Goal: Transaction & Acquisition: Download file/media

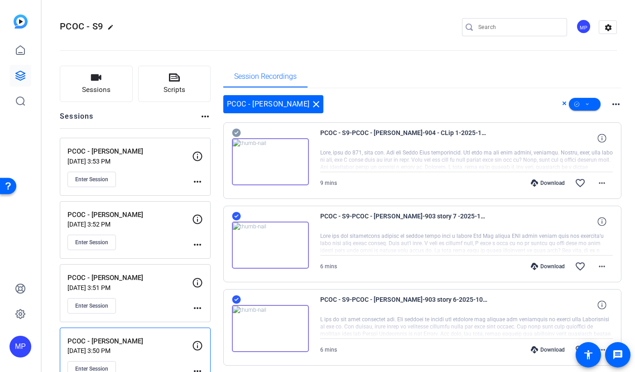
click at [313, 103] on mat-icon "close" at bounding box center [316, 104] width 11 height 11
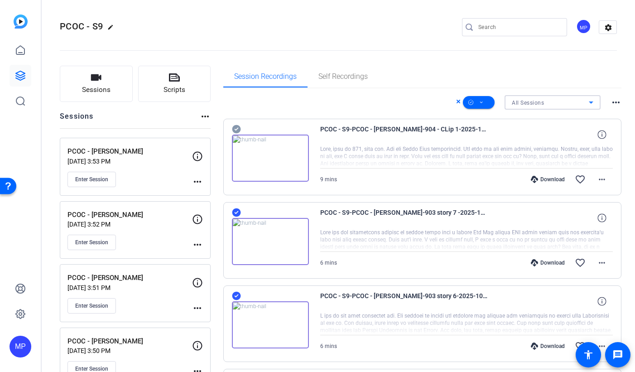
click at [544, 99] on div "All Sessions" at bounding box center [550, 102] width 77 height 11
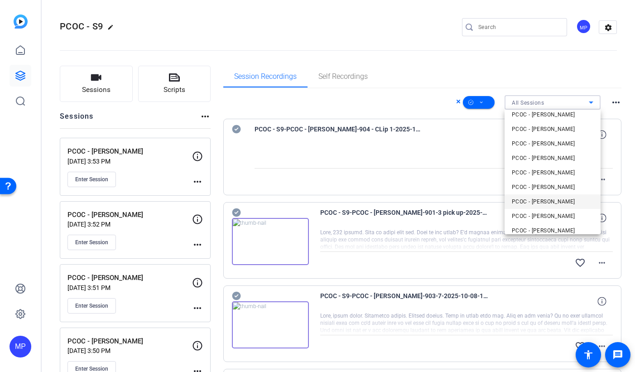
scroll to position [76, 0]
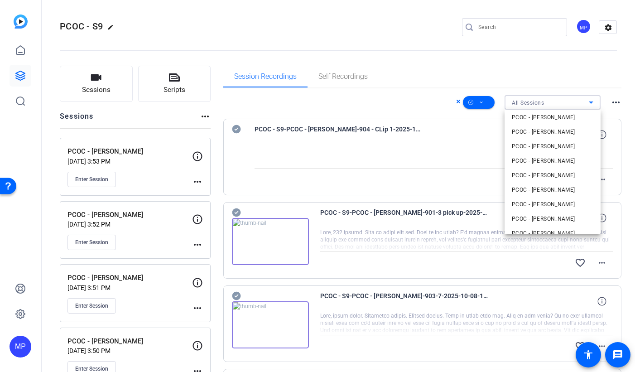
click at [441, 60] on div at bounding box center [317, 186] width 635 height 372
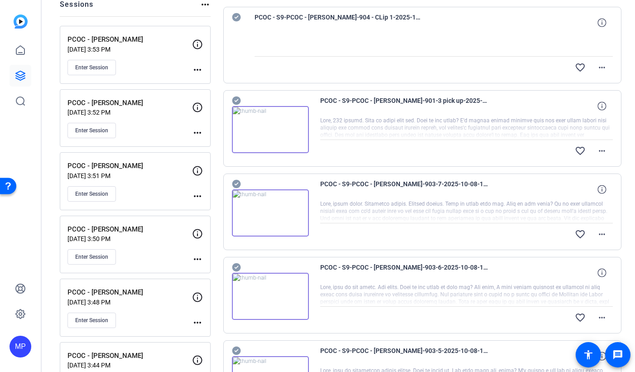
scroll to position [0, 0]
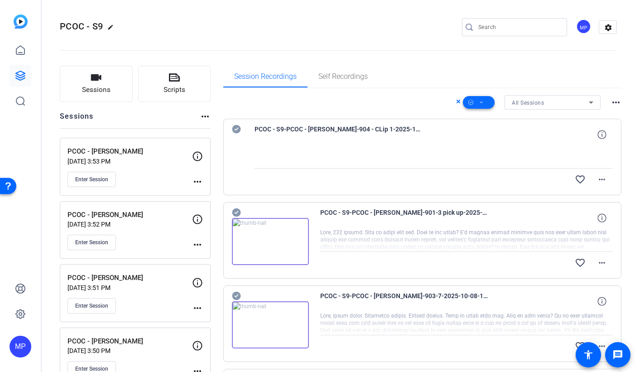
click at [480, 102] on icon at bounding box center [481, 102] width 3 height 2
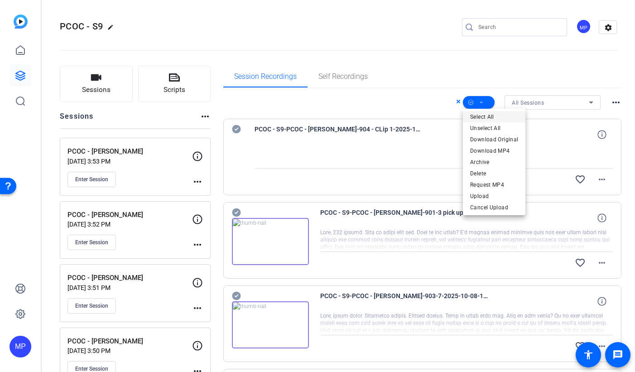
click at [493, 116] on span "Select All" at bounding box center [494, 116] width 48 height 11
click at [485, 117] on span "Select All" at bounding box center [494, 116] width 48 height 11
click at [456, 60] on div at bounding box center [317, 186] width 635 height 372
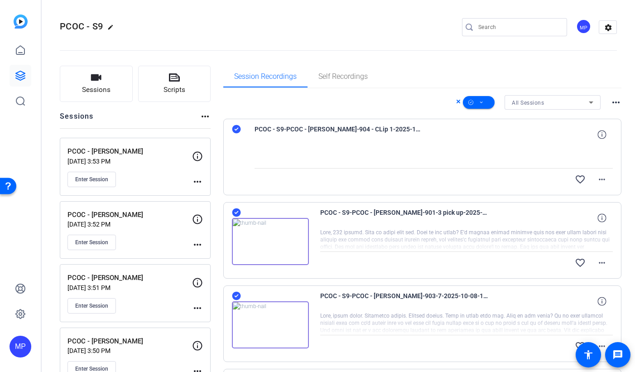
click at [463, 60] on openreel-divider-bar at bounding box center [338, 48] width 557 height 28
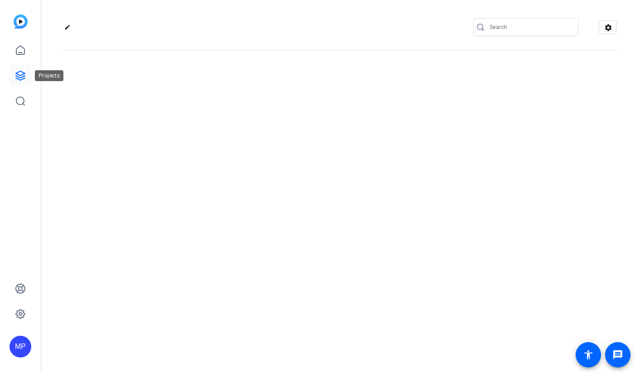
drag, startPoint x: 0, startPoint y: 0, endPoint x: 21, endPoint y: 75, distance: 78.0
click at [19, 73] on icon at bounding box center [20, 75] width 11 height 11
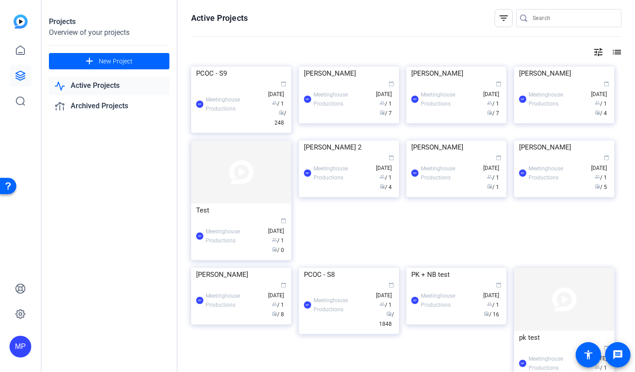
click at [225, 80] on div "PCOC - S9" at bounding box center [241, 74] width 90 height 14
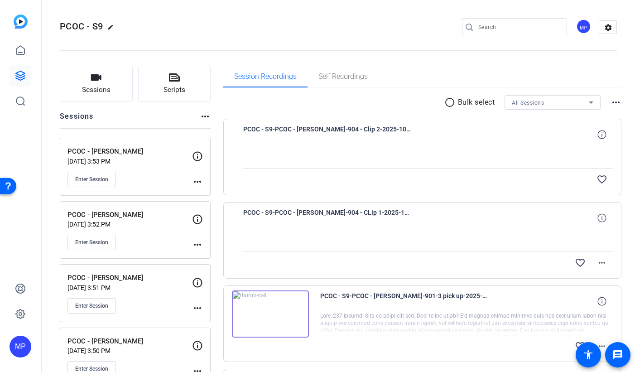
click at [448, 101] on mat-icon "radio_button_unchecked" at bounding box center [451, 102] width 14 height 11
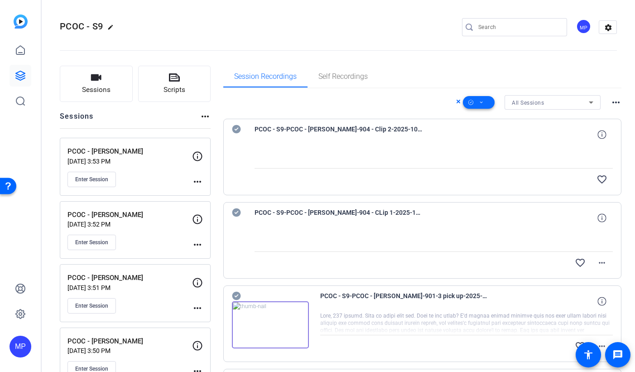
click at [481, 104] on icon at bounding box center [481, 102] width 5 height 11
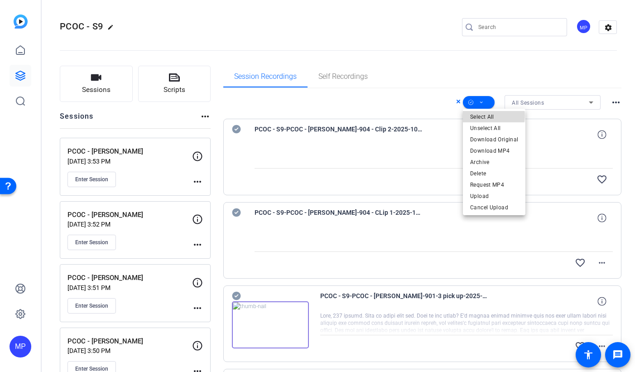
click at [491, 116] on span "Select All" at bounding box center [494, 116] width 48 height 11
drag, startPoint x: 238, startPoint y: 128, endPoint x: 236, endPoint y: 161, distance: 33.1
click at [238, 128] on div at bounding box center [317, 186] width 635 height 372
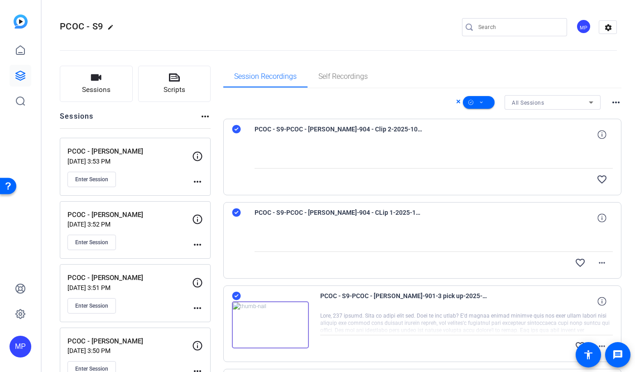
click at [238, 213] on icon at bounding box center [236, 212] width 9 height 9
click at [238, 129] on icon at bounding box center [236, 129] width 9 height 9
click at [482, 105] on icon at bounding box center [481, 102] width 5 height 11
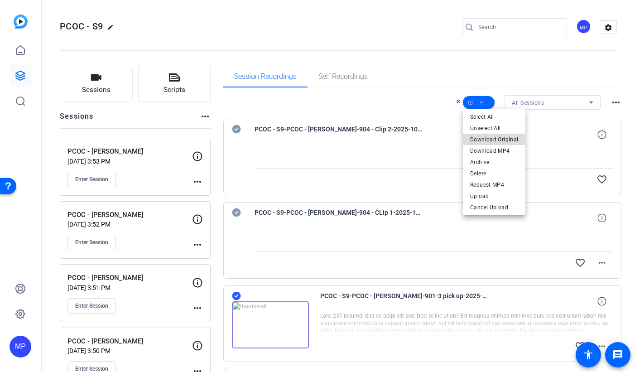
click at [488, 141] on span "Download Original" at bounding box center [494, 139] width 48 height 11
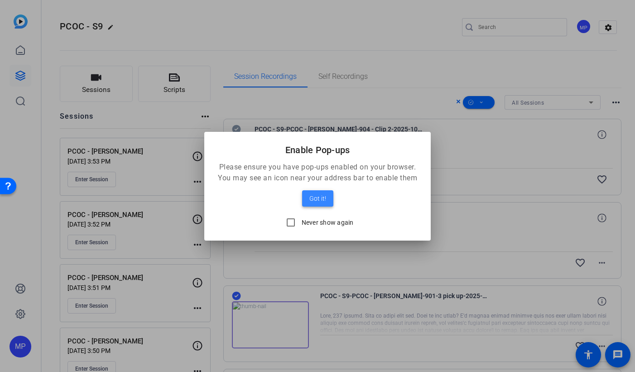
drag, startPoint x: 314, startPoint y: 199, endPoint x: 321, endPoint y: 201, distance: 7.8
click at [314, 199] on span "Got it!" at bounding box center [317, 198] width 17 height 11
